Goal: Check status: Check status

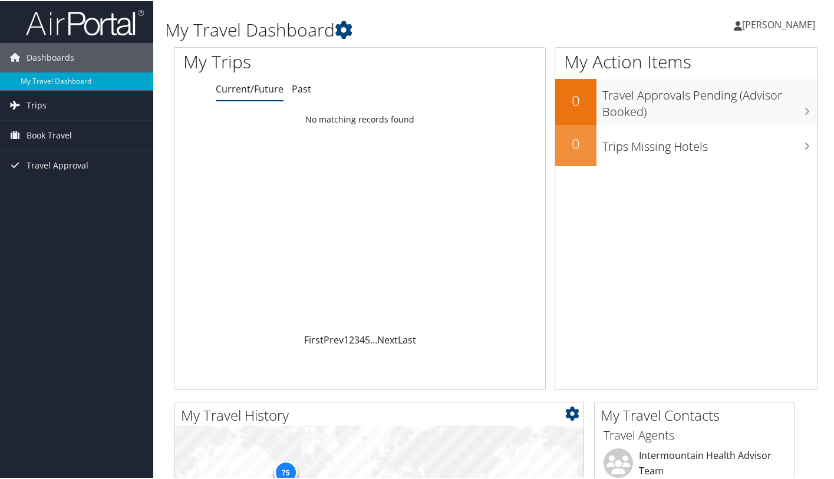
click at [32, 106] on span "Trips" at bounding box center [37, 104] width 20 height 29
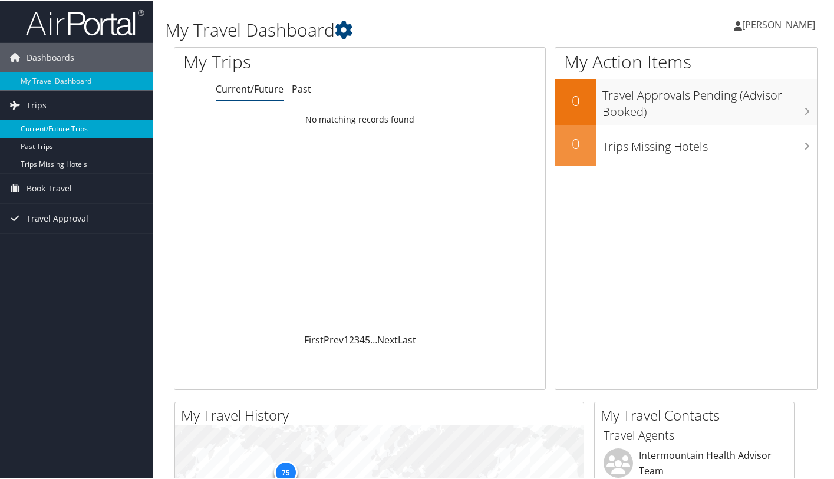
click at [70, 129] on link "Current/Future Trips" at bounding box center [76, 128] width 153 height 18
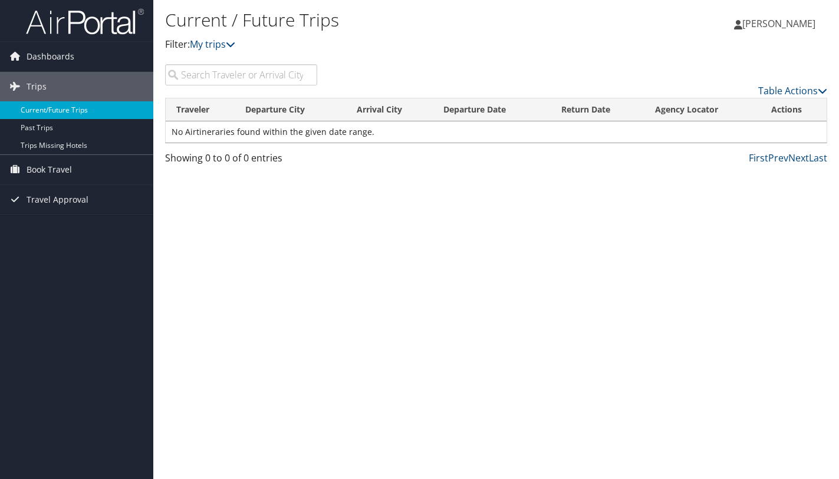
click at [64, 109] on link "Current/Future Trips" at bounding box center [76, 110] width 153 height 18
drag, startPoint x: 0, startPoint y: 0, endPoint x: 64, endPoint y: 109, distance: 126.3
click at [64, 109] on link "Current/Future Trips" at bounding box center [76, 110] width 153 height 18
click at [27, 51] on span "Dashboards" at bounding box center [51, 56] width 48 height 29
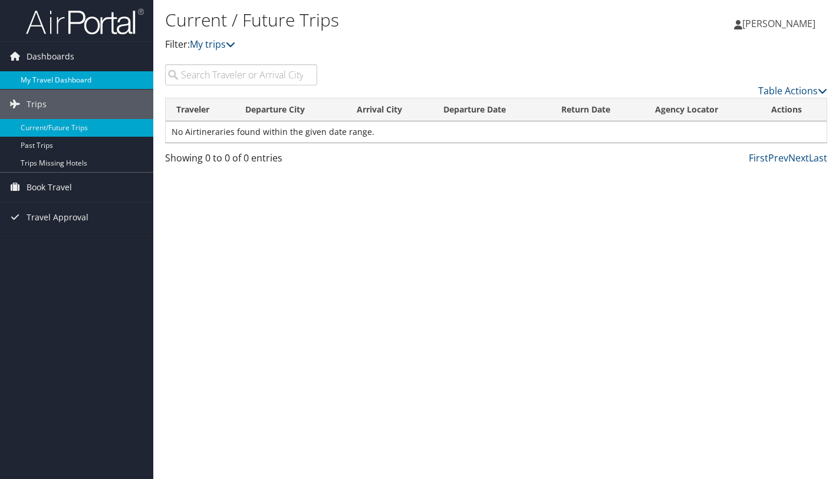
click at [41, 77] on link "My Travel Dashboard" at bounding box center [76, 80] width 153 height 18
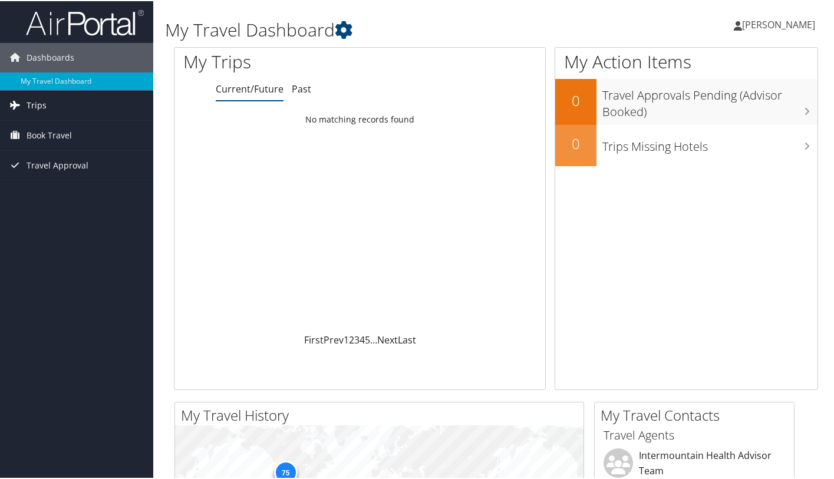
click at [33, 101] on span "Trips" at bounding box center [37, 104] width 20 height 29
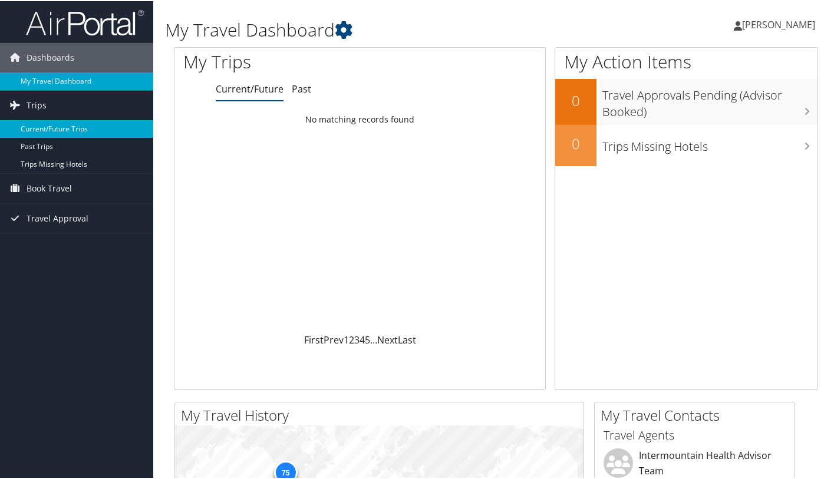
click at [45, 125] on link "Current/Future Trips" at bounding box center [76, 128] width 153 height 18
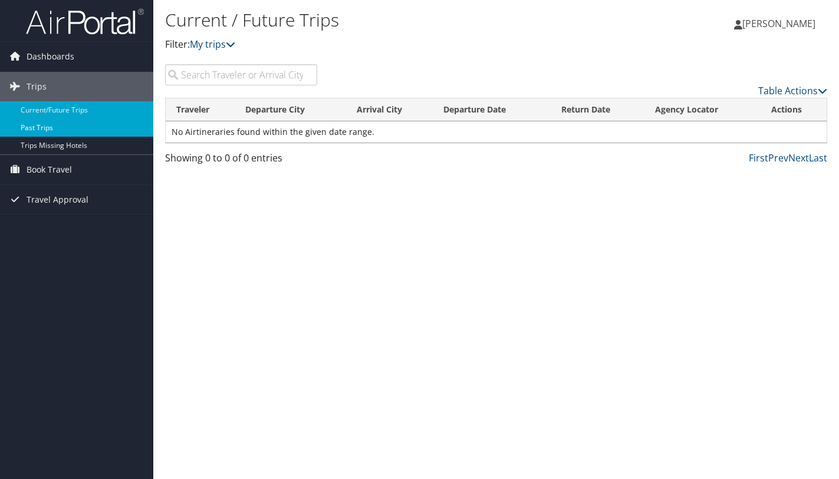
click at [39, 128] on link "Past Trips" at bounding box center [76, 128] width 153 height 18
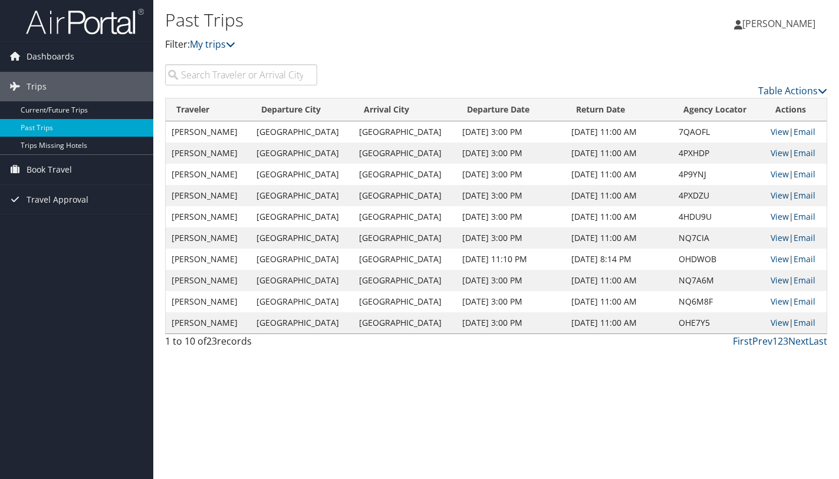
click at [553, 409] on div "Past Trips Filter: My trips Sara Pieper Sara Pieper My Settings Travel Agency C…" at bounding box center [496, 239] width 686 height 479
